Goal: Task Accomplishment & Management: Manage account settings

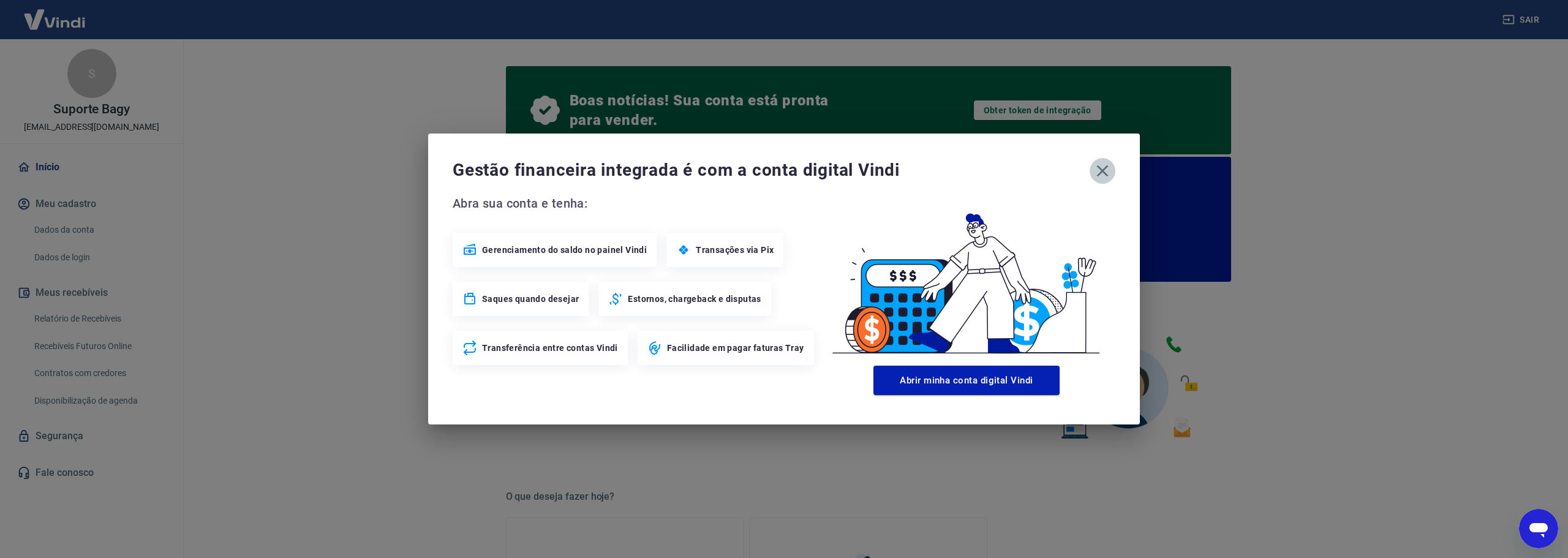
click at [1103, 175] on icon "button" at bounding box center [1102, 171] width 20 height 20
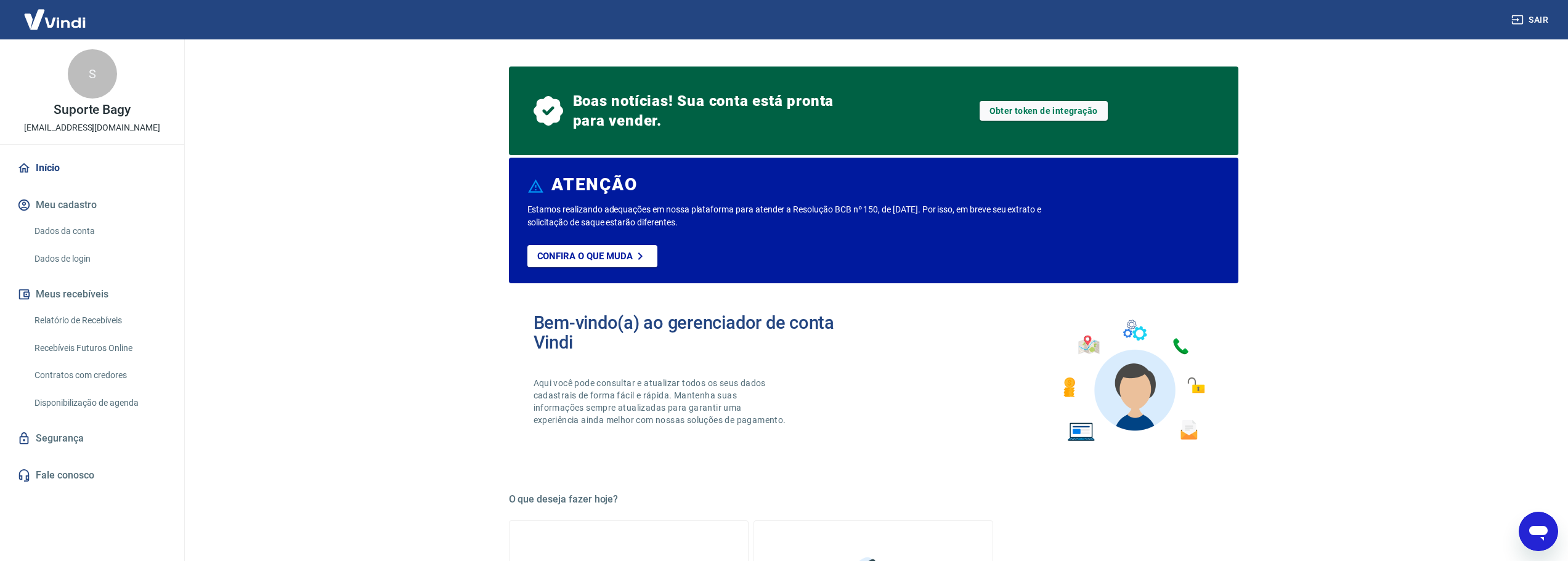
click at [59, 175] on link "Início" at bounding box center [92, 168] width 155 height 27
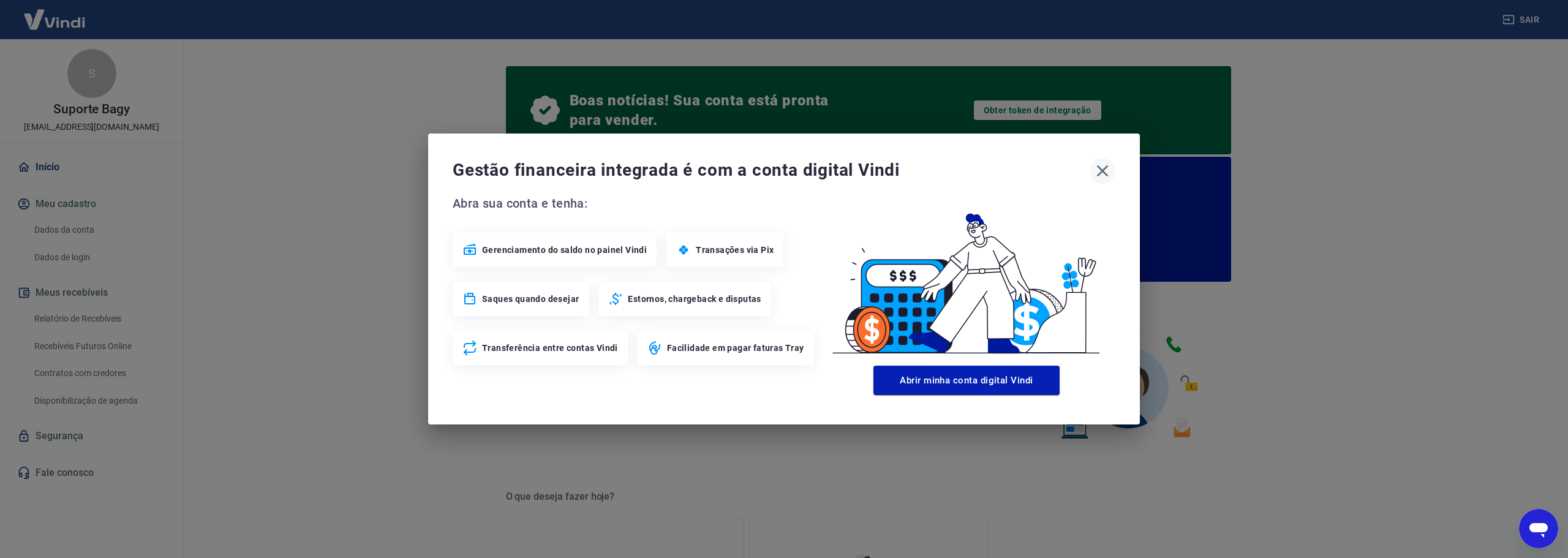
click at [1104, 175] on icon "button" at bounding box center [1102, 171] width 20 height 20
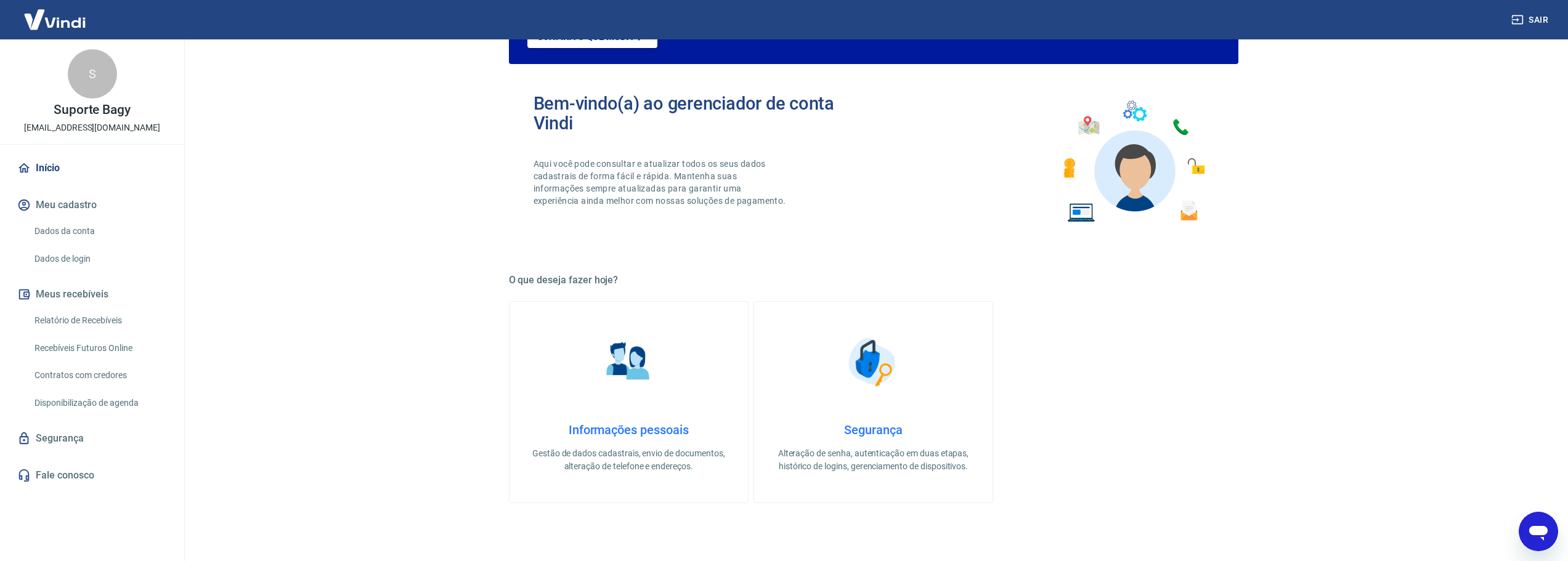
scroll to position [185, 0]
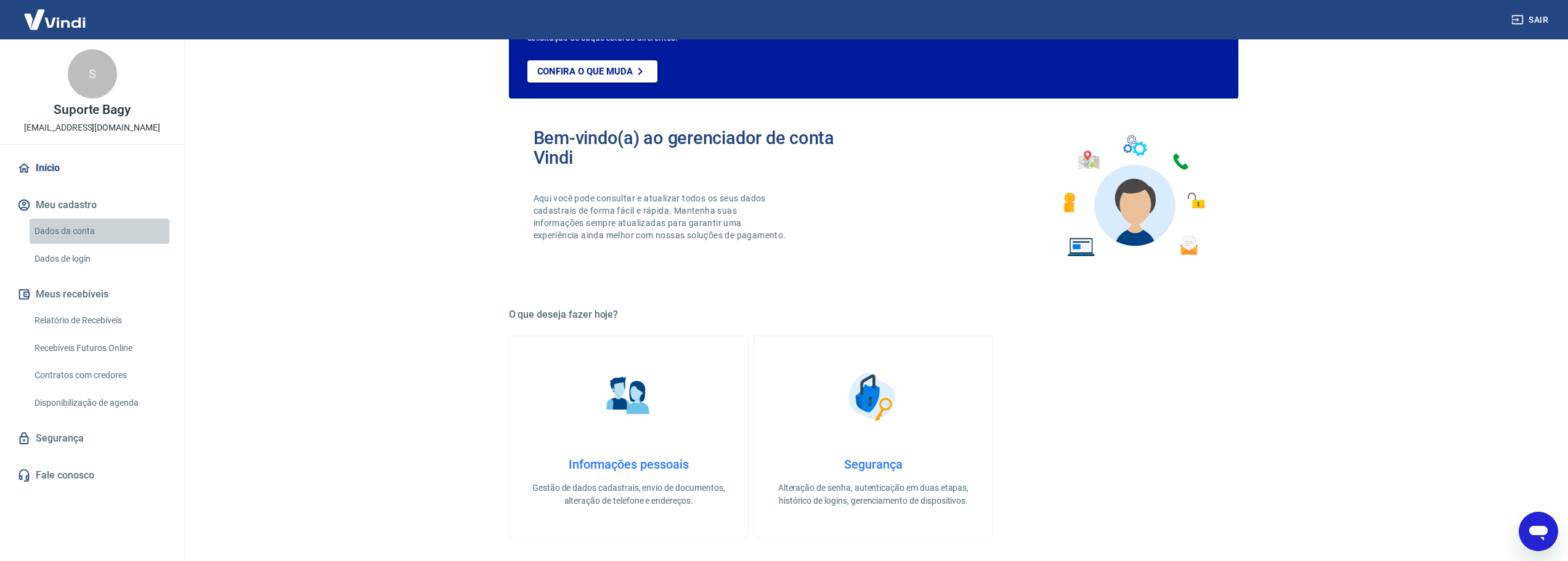
click at [71, 230] on link "Dados da conta" at bounding box center [99, 232] width 140 height 25
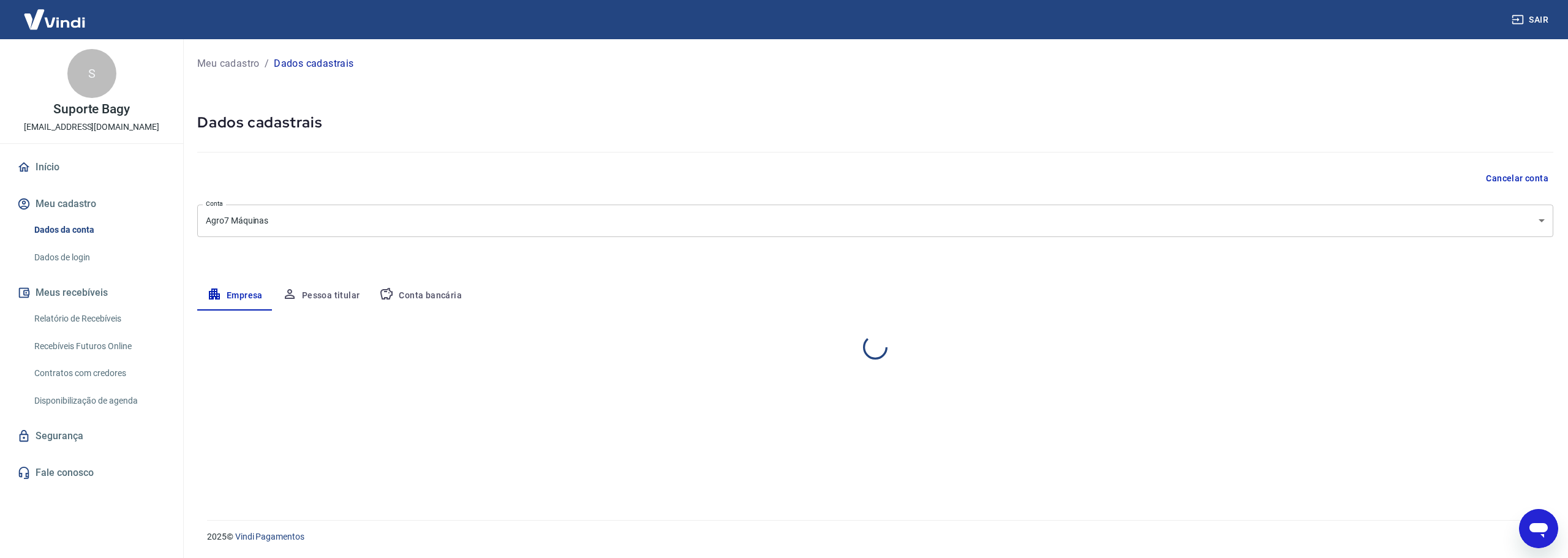
select select "SP"
select select "business"
click at [350, 294] on button "Pessoa titular" at bounding box center [321, 296] width 97 height 29
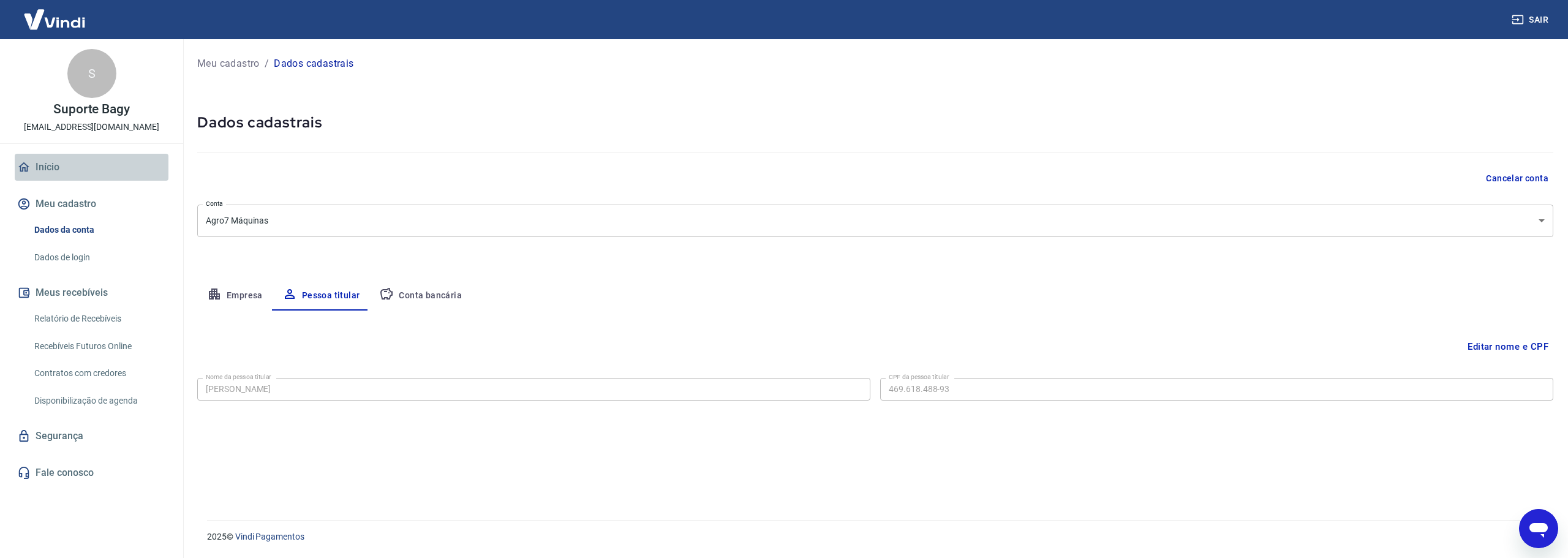
click at [58, 172] on link "Início" at bounding box center [91, 167] width 154 height 27
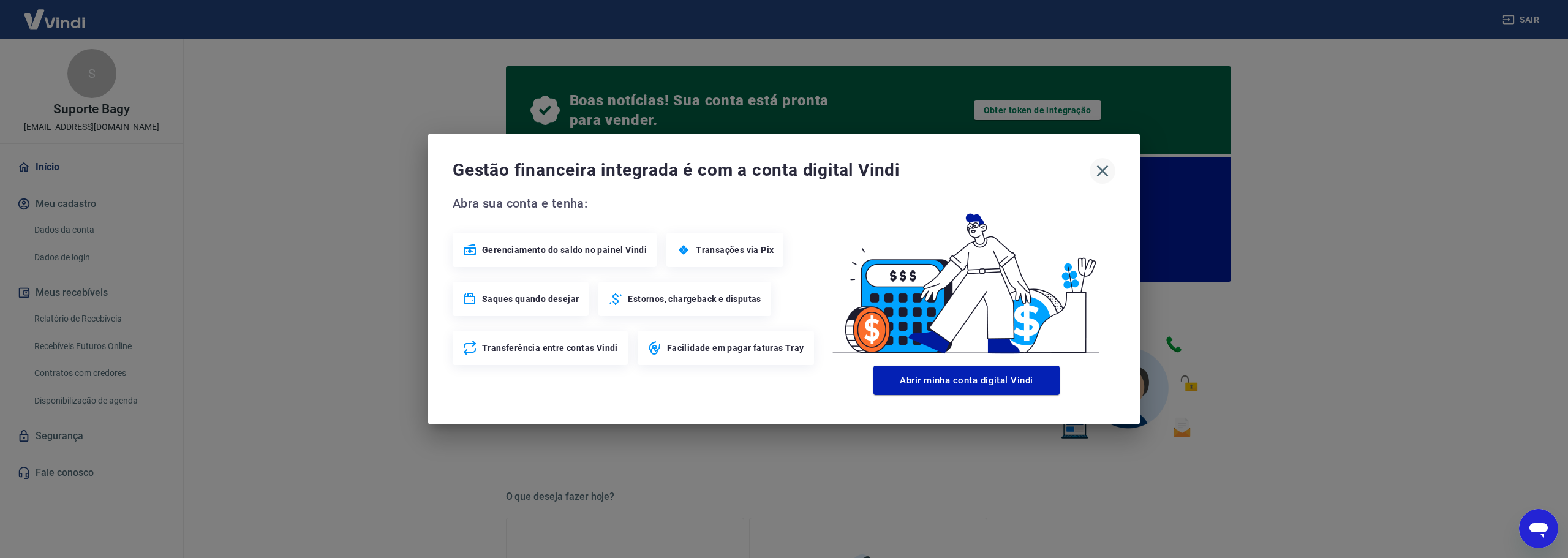
click at [1102, 164] on icon "button" at bounding box center [1102, 171] width 20 height 20
